Goal: Book appointment/travel/reservation

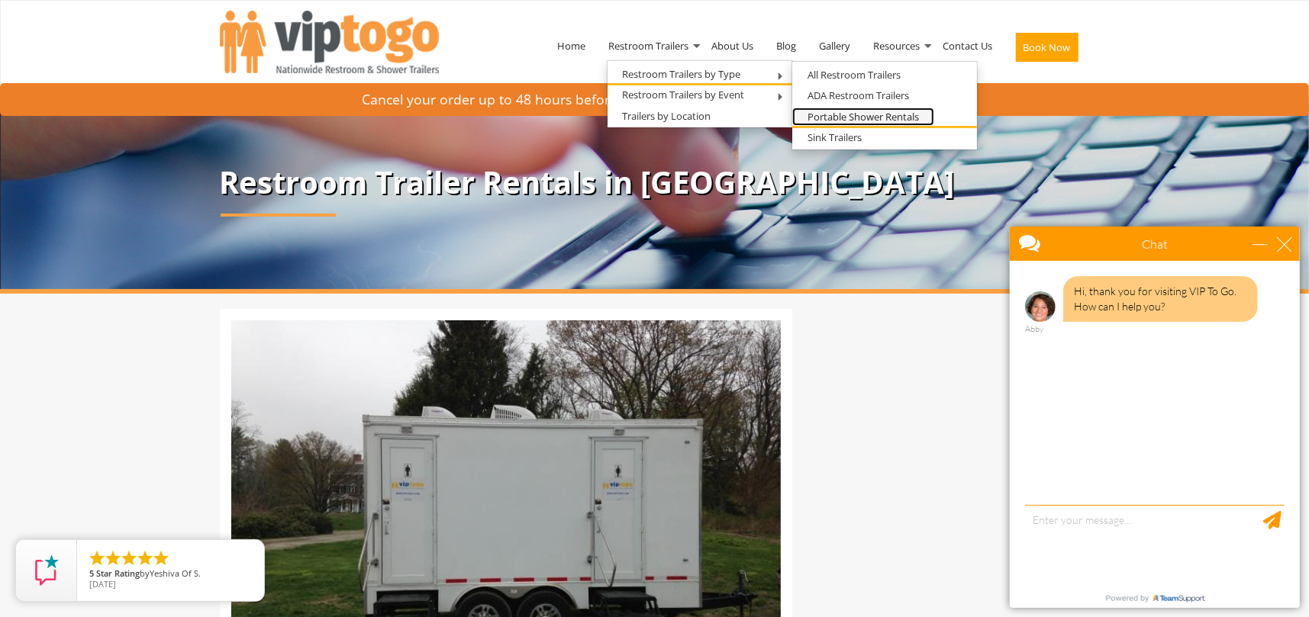
click at [846, 111] on link "Portable Shower Rentals" at bounding box center [863, 117] width 142 height 19
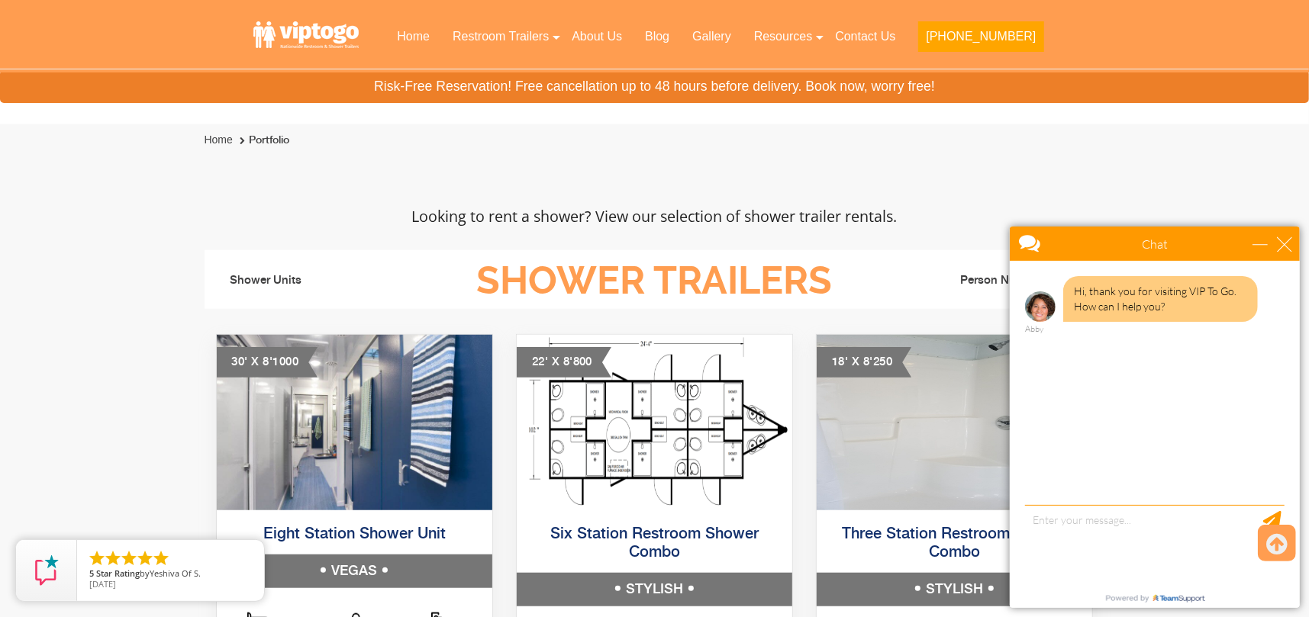
scroll to position [657, 0]
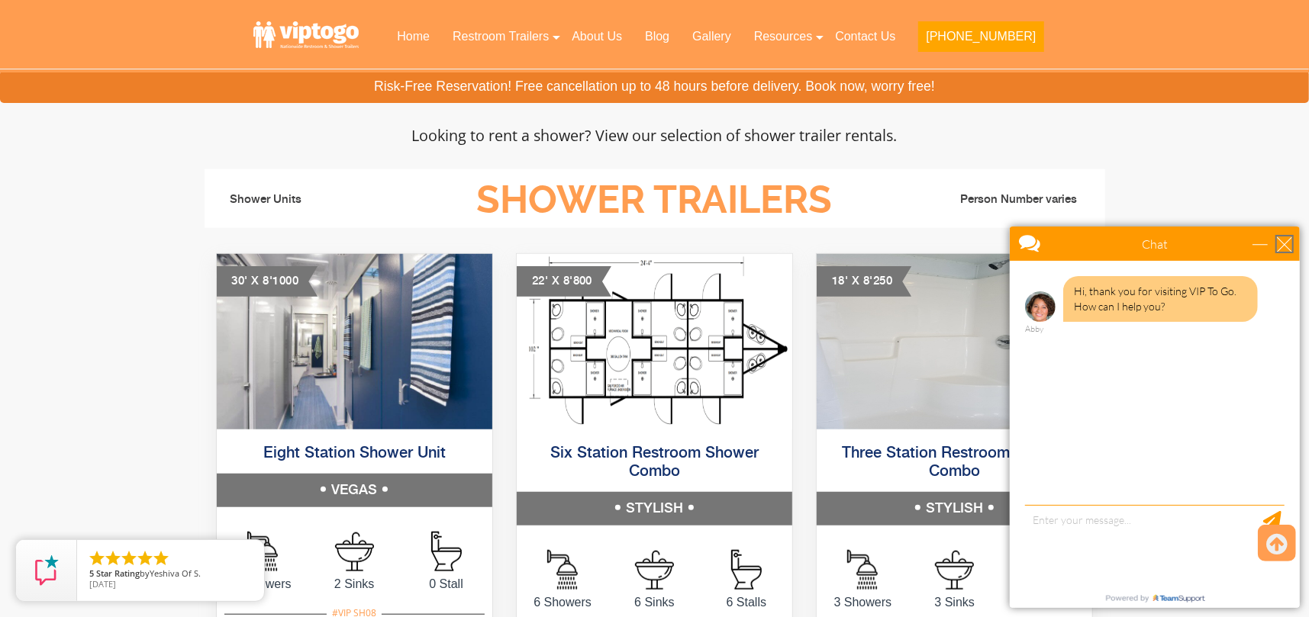
click at [1277, 244] on div "close" at bounding box center [1283, 243] width 15 height 15
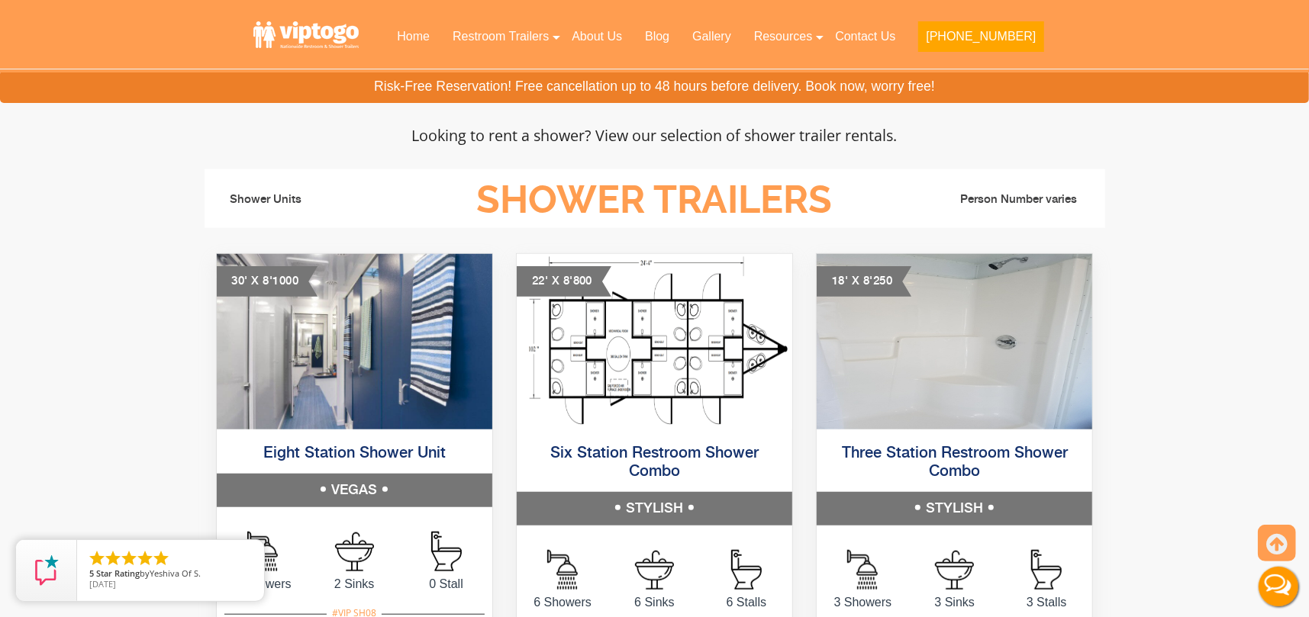
scroll to position [0, 0]
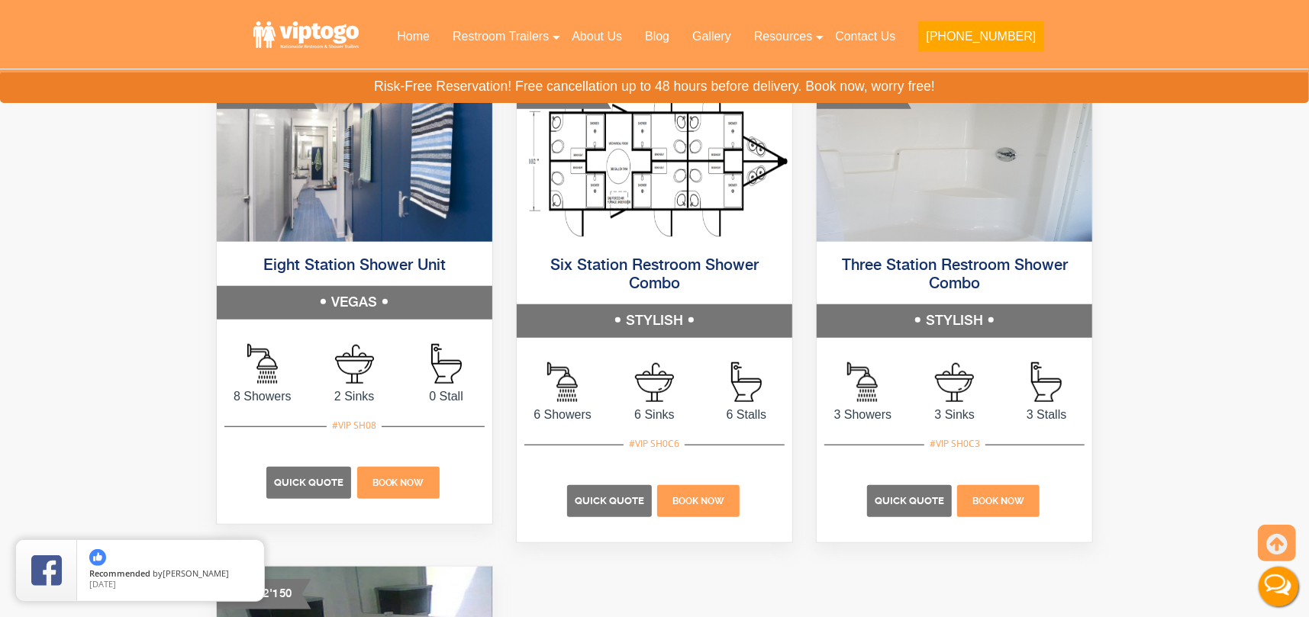
scroll to position [846, 0]
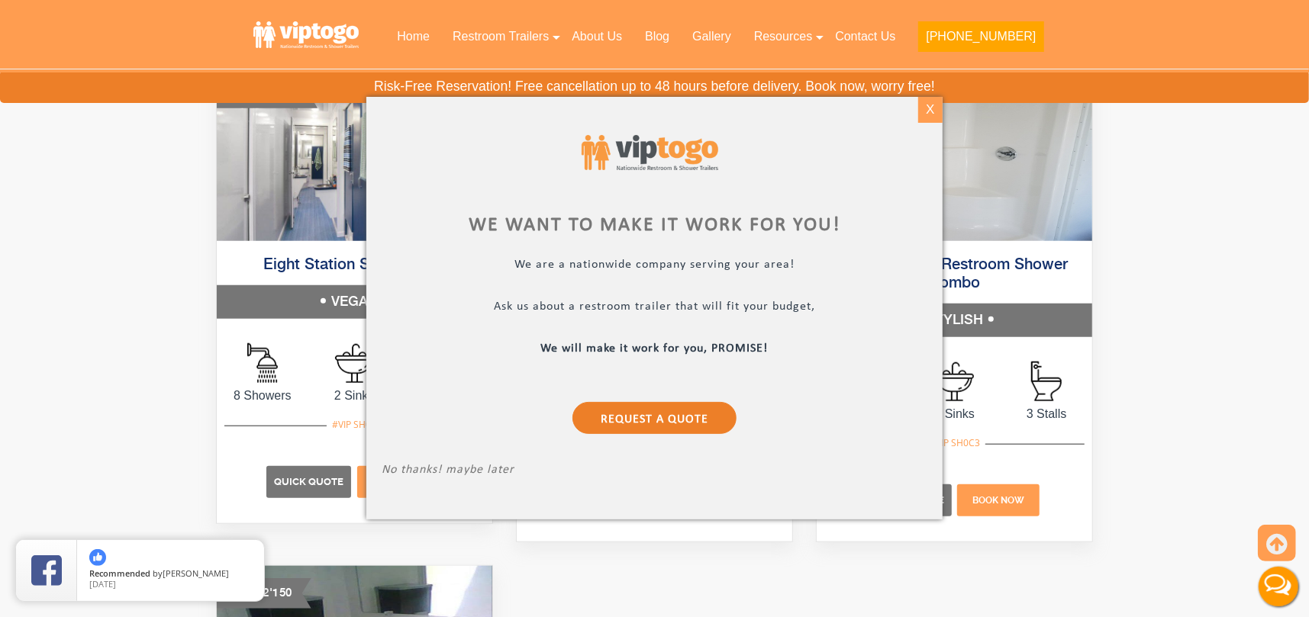
click at [932, 105] on div "X" at bounding box center [930, 110] width 24 height 26
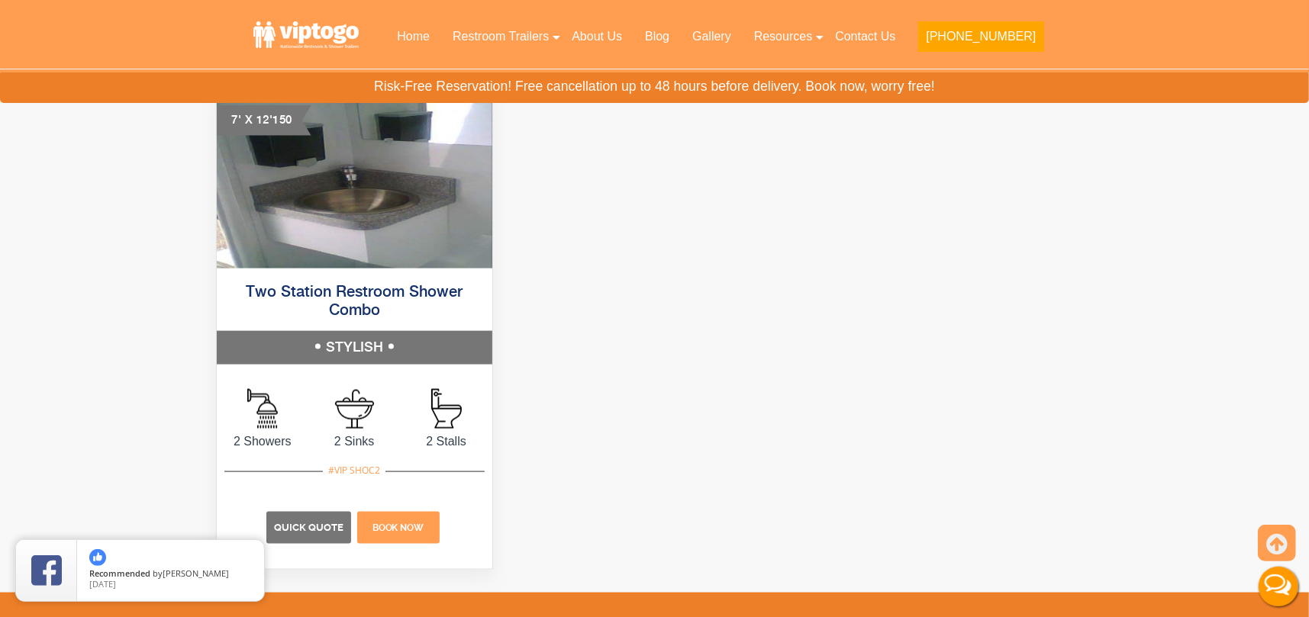
scroll to position [1318, 0]
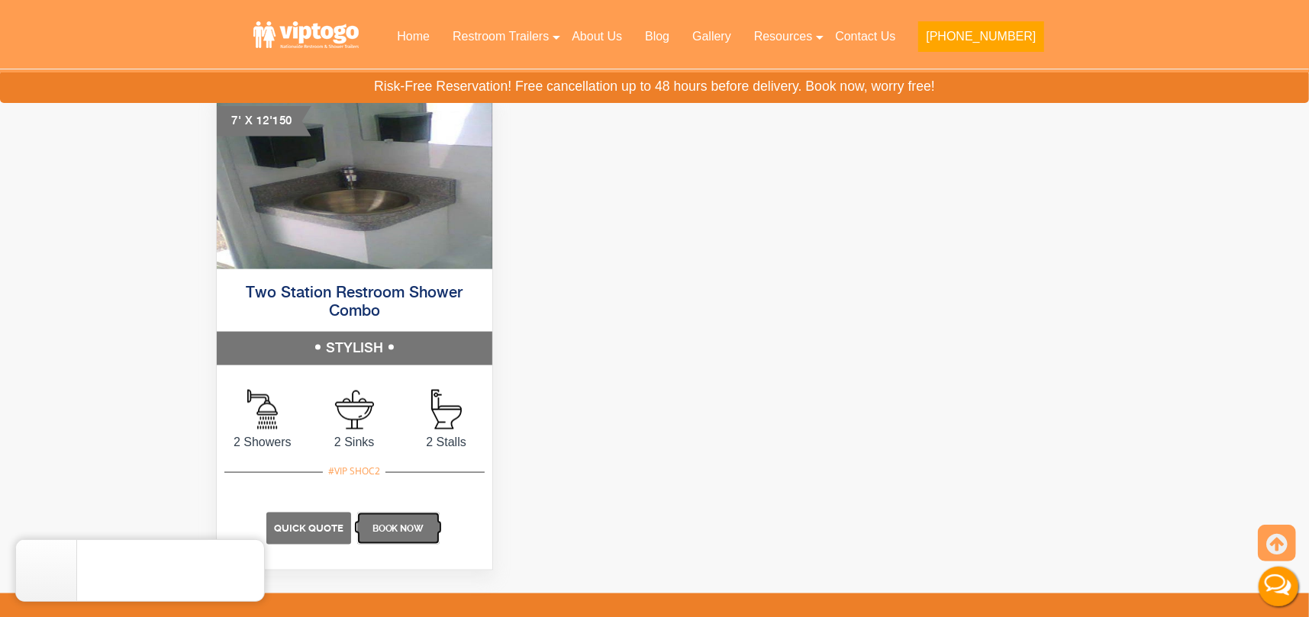
click at [398, 533] on p "Book Now" at bounding box center [398, 529] width 82 height 32
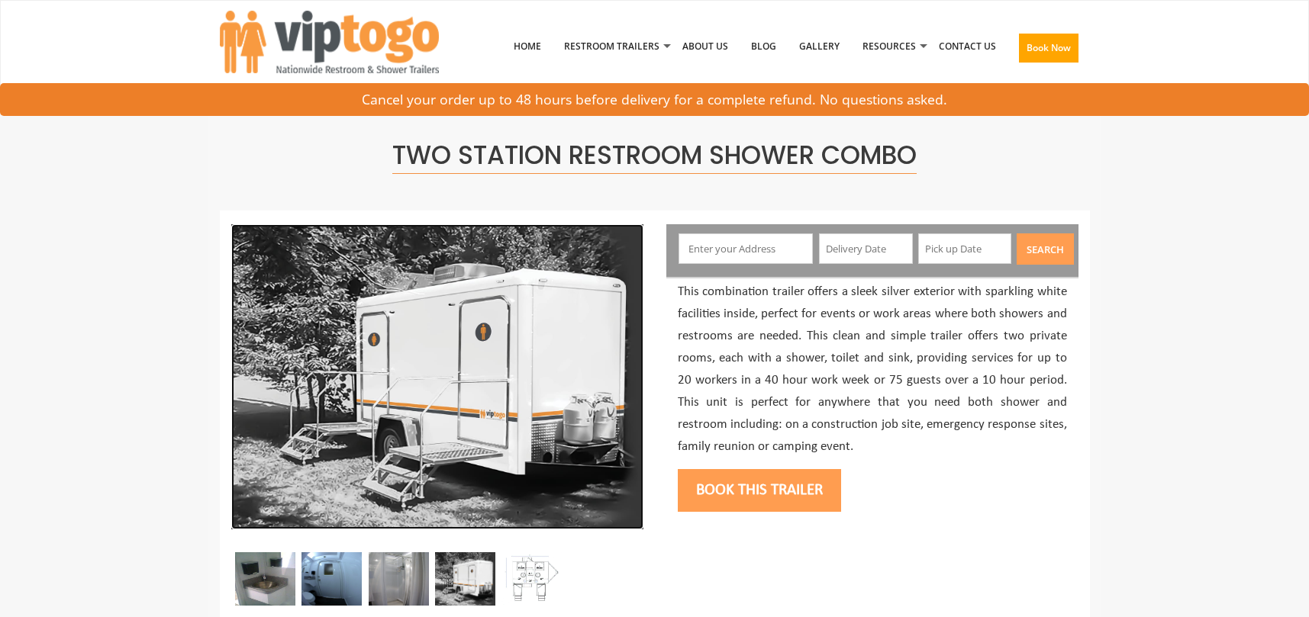
click at [593, 231] on img at bounding box center [437, 376] width 412 height 305
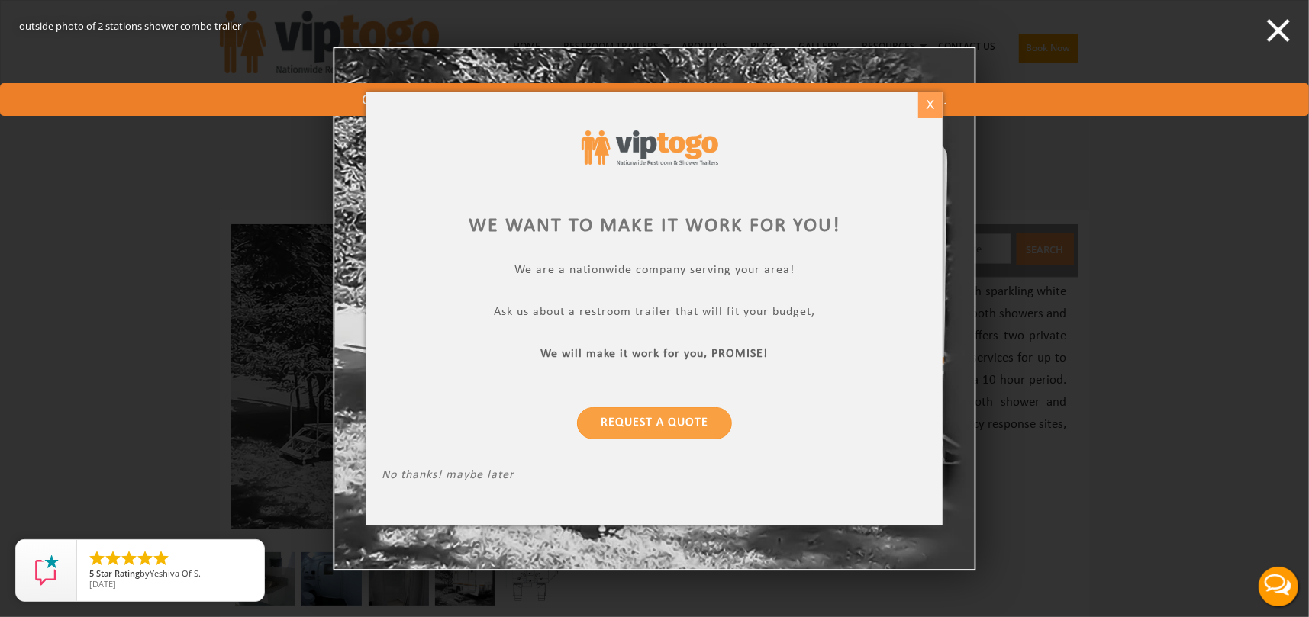
click at [930, 107] on div "X" at bounding box center [930, 105] width 24 height 26
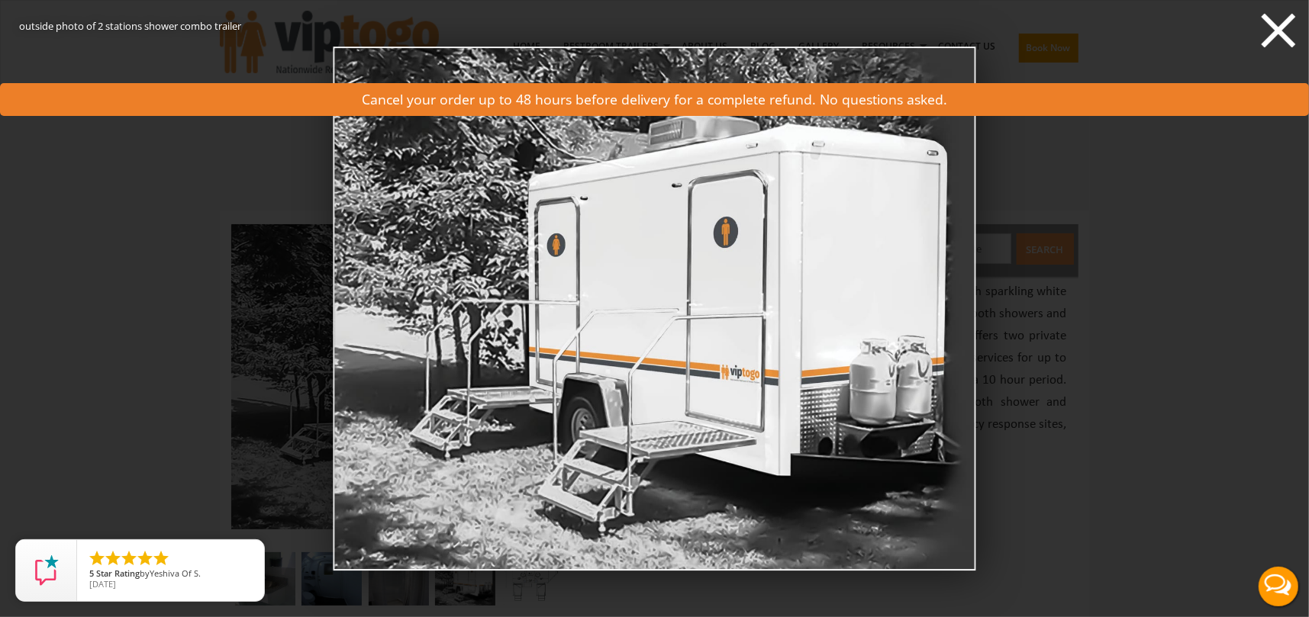
click at [1276, 28] on icon at bounding box center [1279, 31] width 34 height 34
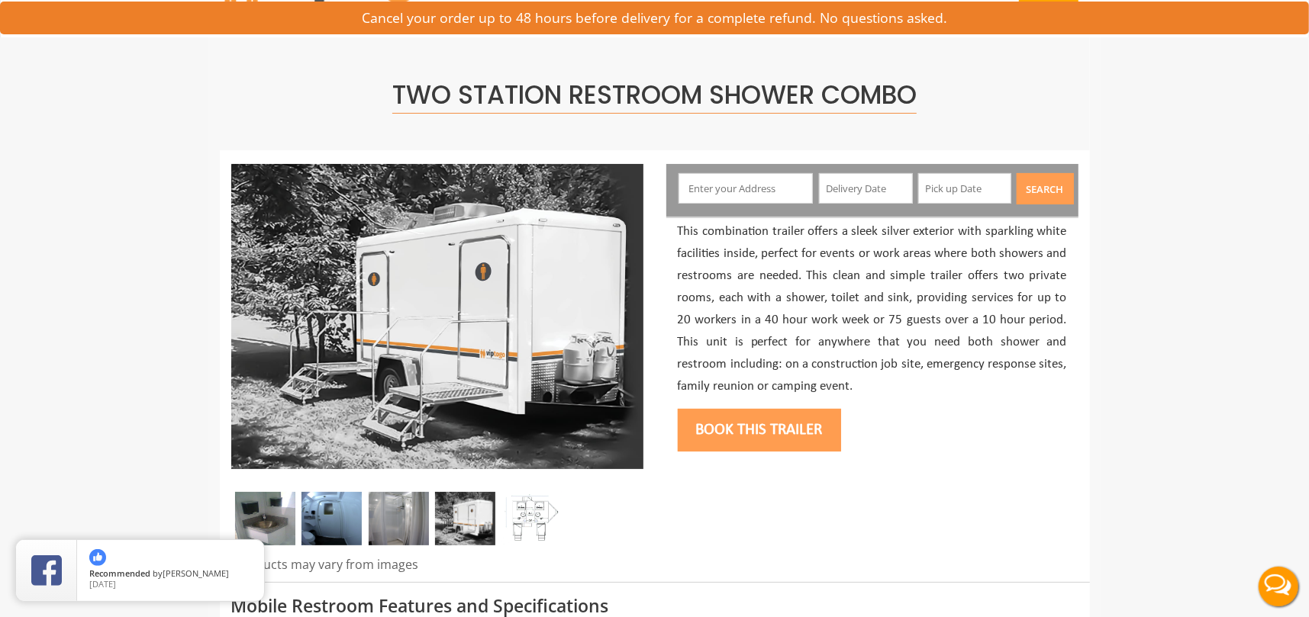
scroll to position [58, 0]
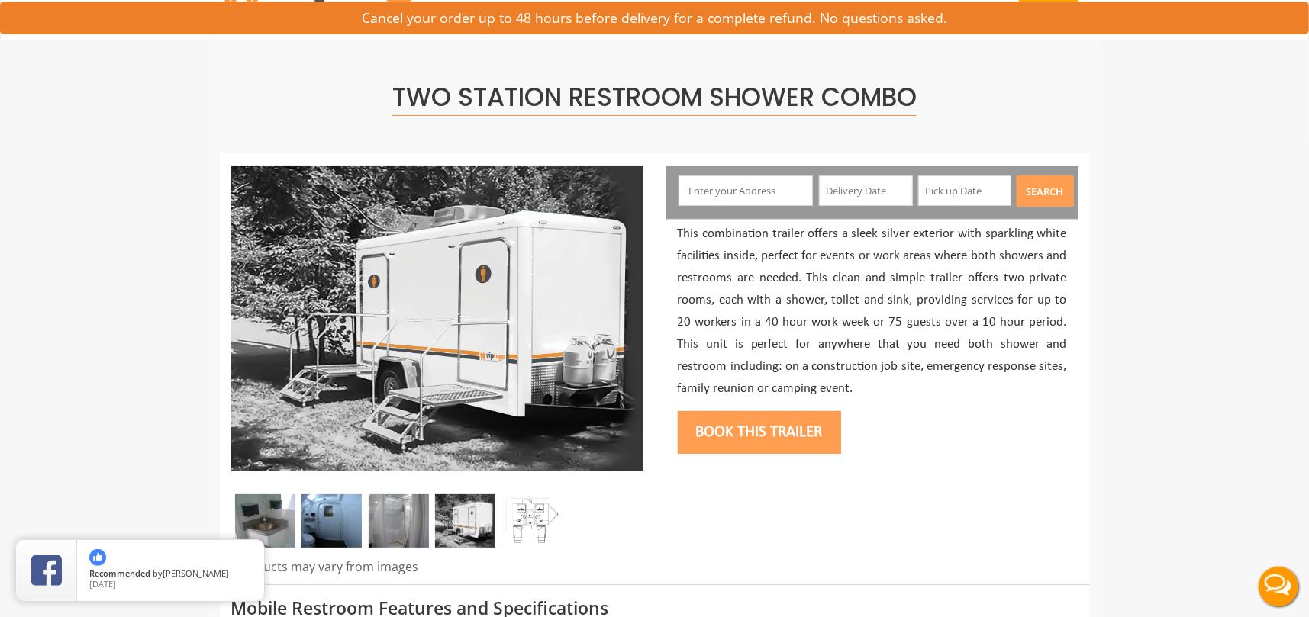
click at [756, 190] on input "text" at bounding box center [745, 191] width 134 height 31
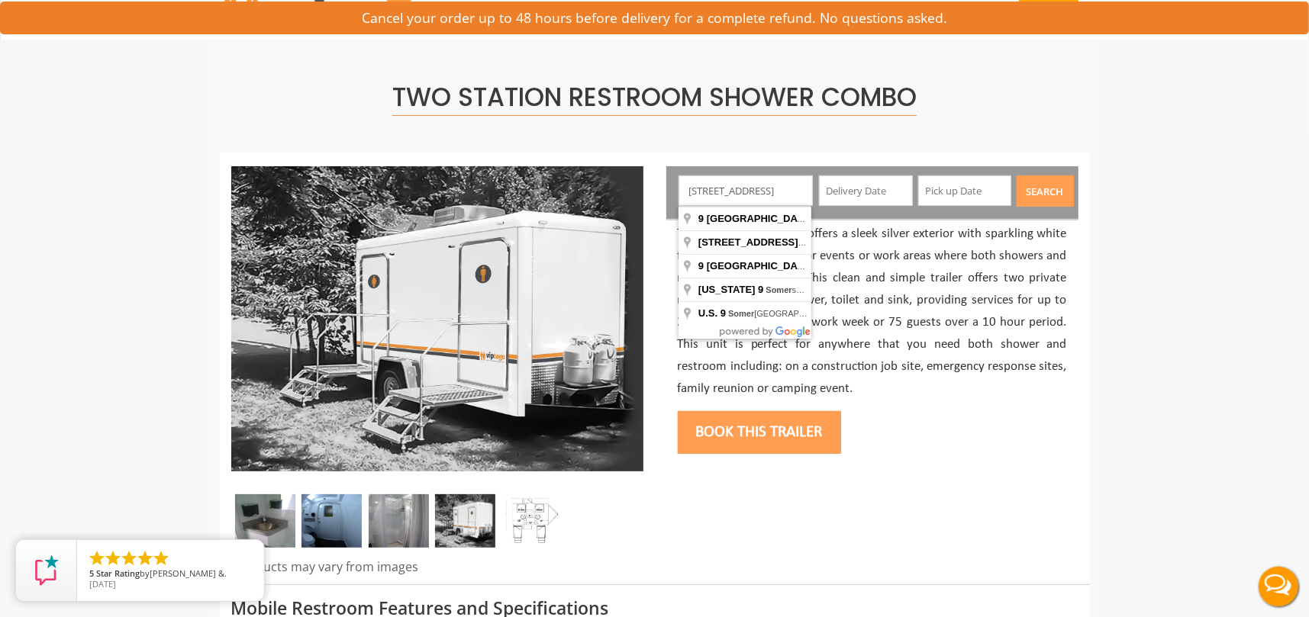
scroll to position [0, 22]
type input "[STREET_ADDRESS]"
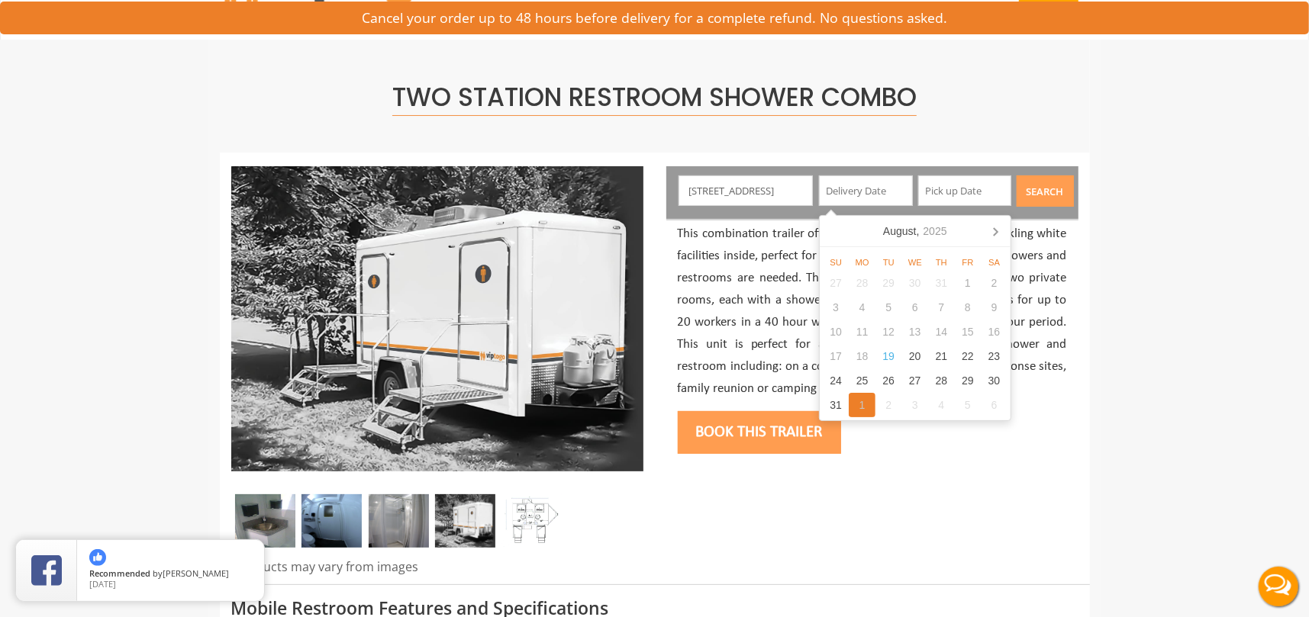
click at [857, 407] on div "1" at bounding box center [862, 405] width 27 height 24
type input "[DATE]"
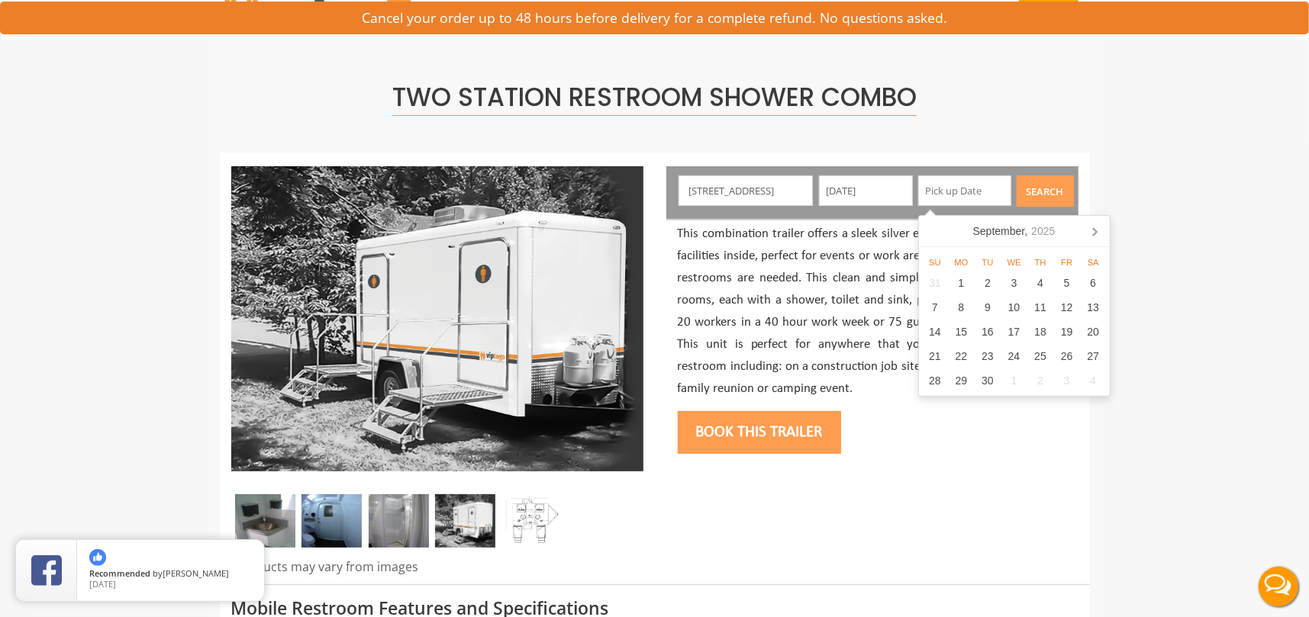
click at [959, 188] on input "text" at bounding box center [965, 191] width 94 height 31
click at [1060, 378] on div "3" at bounding box center [1066, 381] width 27 height 24
type input "[DATE]"
click at [1047, 192] on button "Search" at bounding box center [1045, 191] width 57 height 31
